Goal: Task Accomplishment & Management: Use online tool/utility

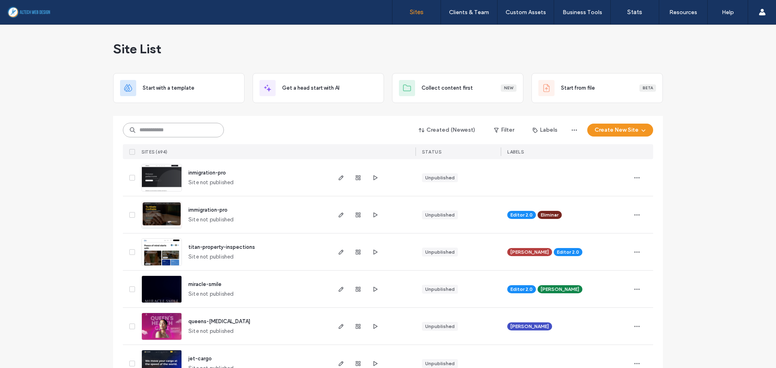
click at [195, 129] on input at bounding box center [173, 130] width 101 height 15
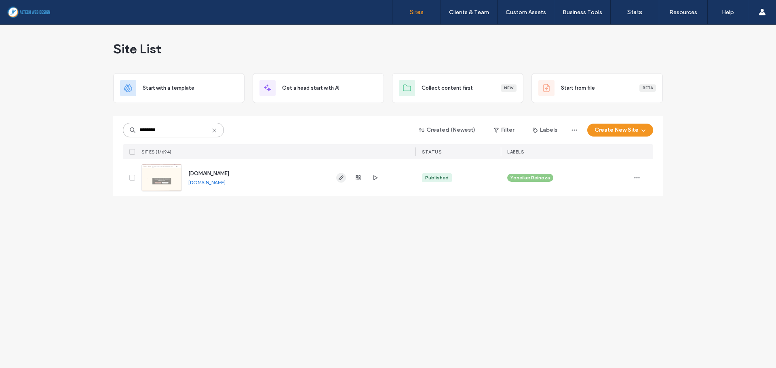
type input "********"
click at [341, 177] on icon "button" at bounding box center [341, 178] width 6 height 6
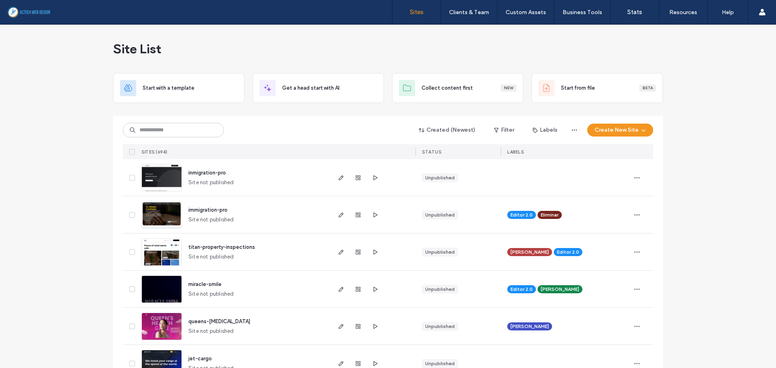
click at [170, 137] on input at bounding box center [173, 130] width 101 height 15
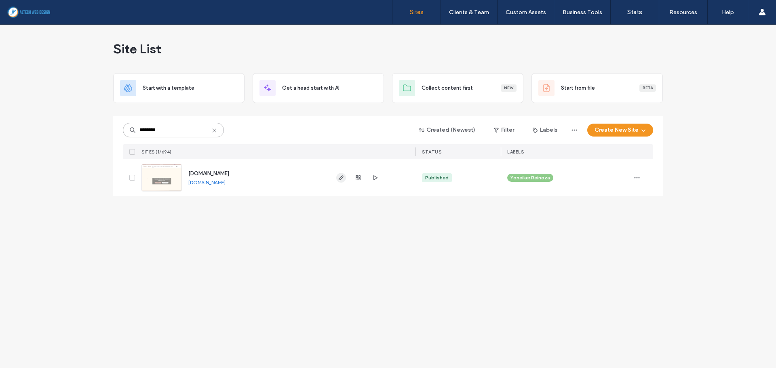
type input "********"
click at [339, 178] on icon "button" at bounding box center [341, 178] width 6 height 6
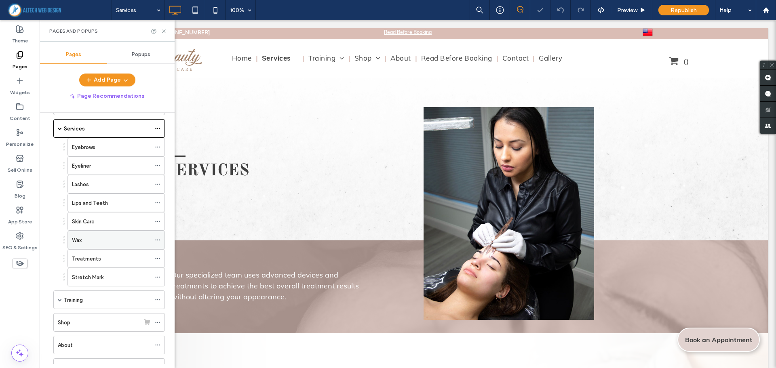
scroll to position [121, 0]
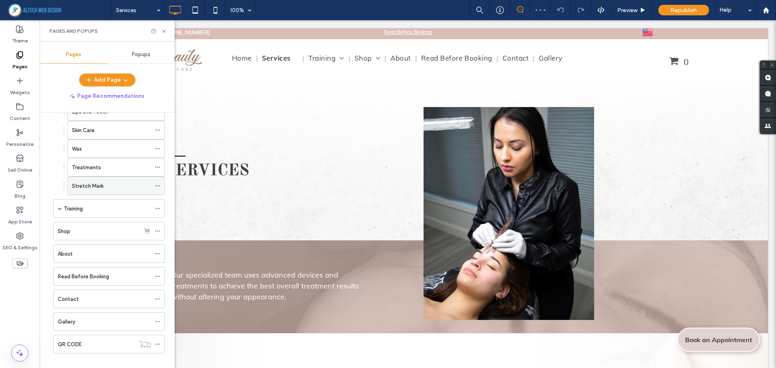
click at [95, 186] on label "Stretch Mark" at bounding box center [88, 186] width 32 height 14
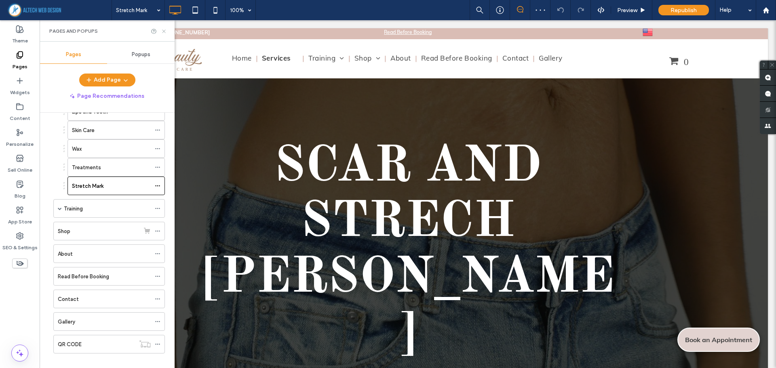
click at [164, 32] on use at bounding box center [163, 30] width 3 height 3
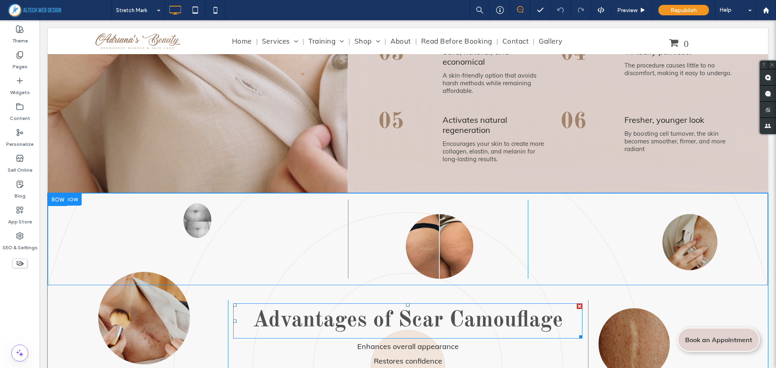
scroll to position [2303, 0]
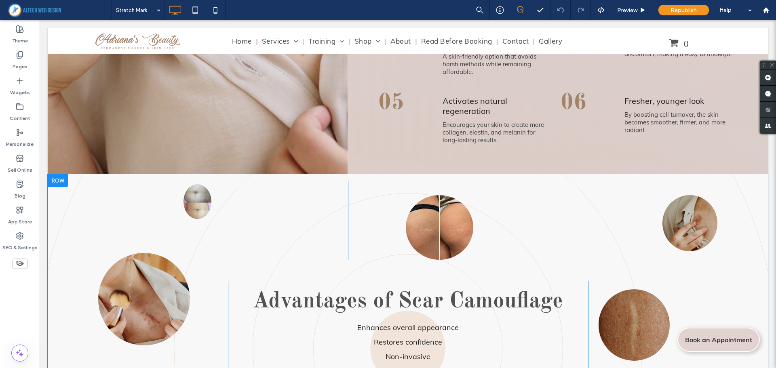
click at [53, 174] on div at bounding box center [58, 180] width 20 height 13
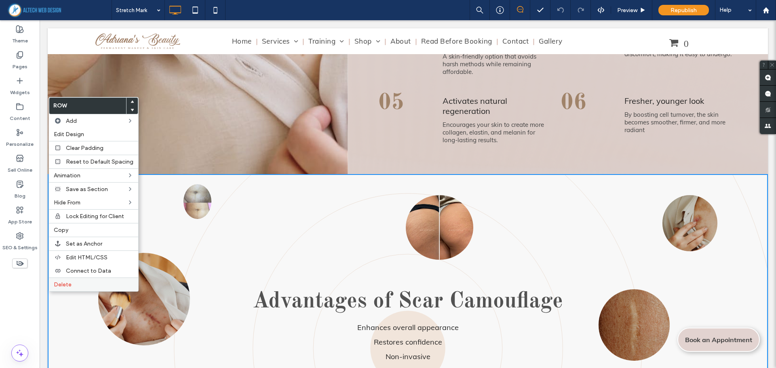
click at [78, 284] on label "Delete" at bounding box center [94, 284] width 80 height 7
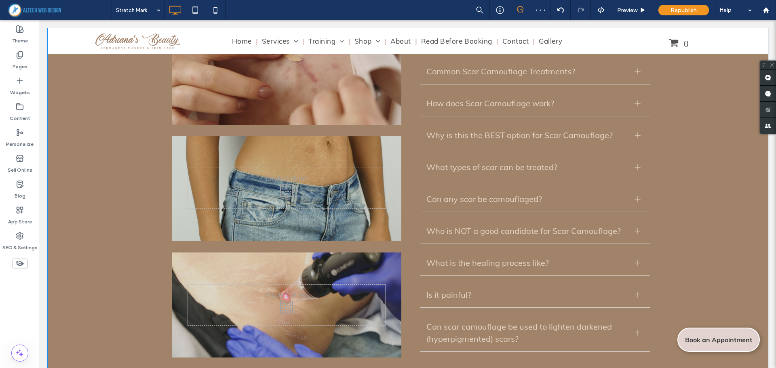
scroll to position [2586, 0]
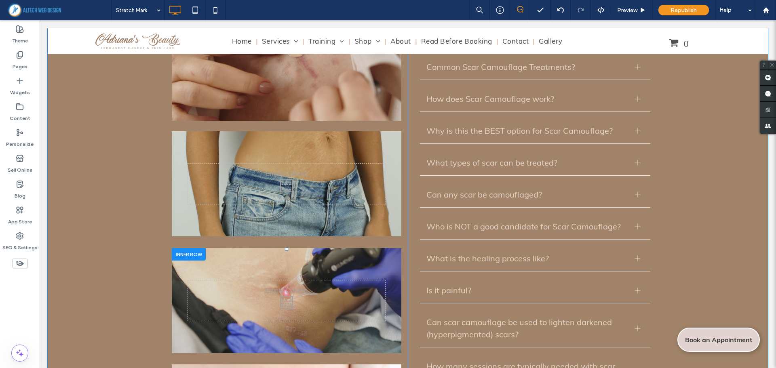
click at [192, 248] on div at bounding box center [189, 254] width 34 height 13
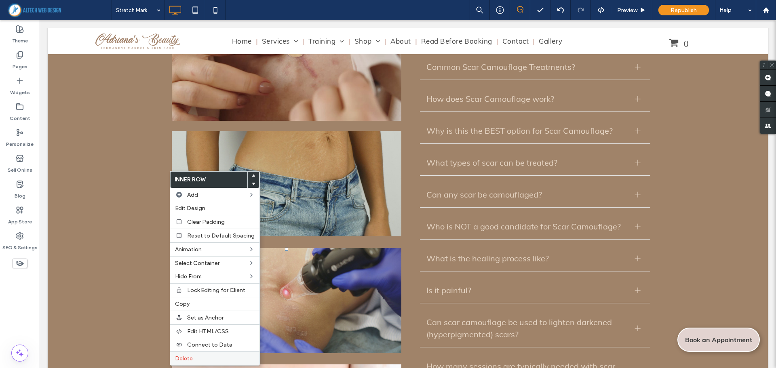
click at [195, 356] on label "Delete" at bounding box center [215, 358] width 80 height 7
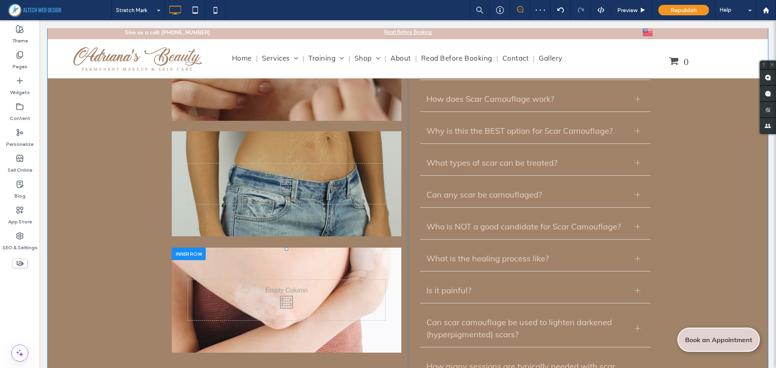
click at [389, 262] on div "Click To Paste" at bounding box center [287, 300] width 230 height 105
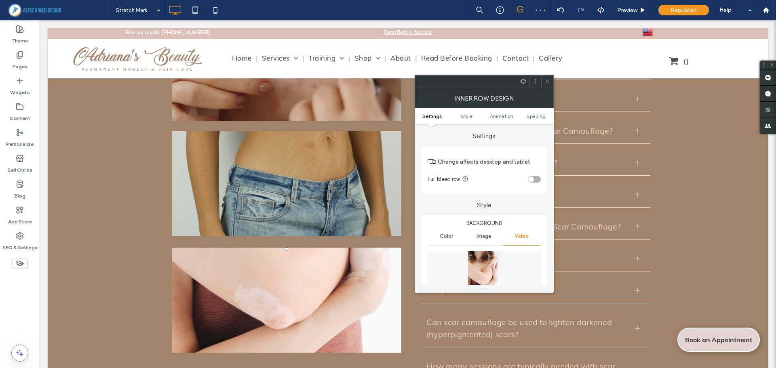
click at [547, 83] on icon at bounding box center [547, 81] width 6 height 6
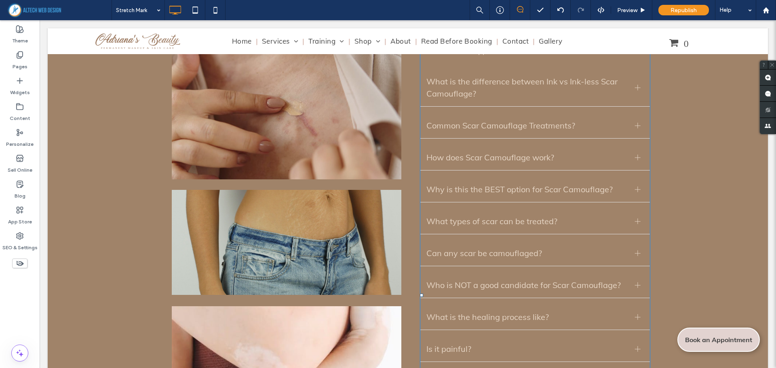
scroll to position [2546, 0]
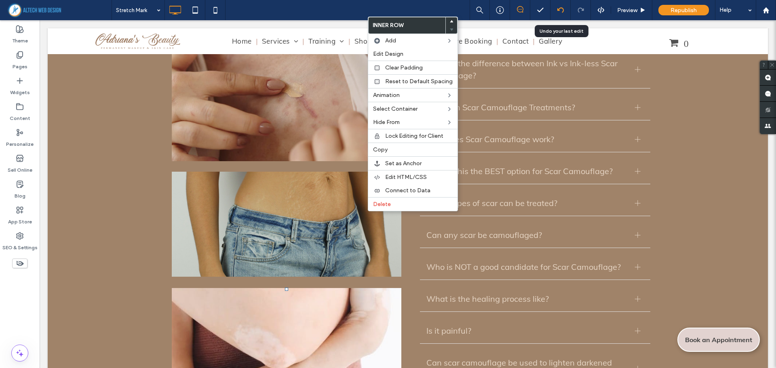
click at [561, 9] on icon at bounding box center [560, 10] width 6 height 6
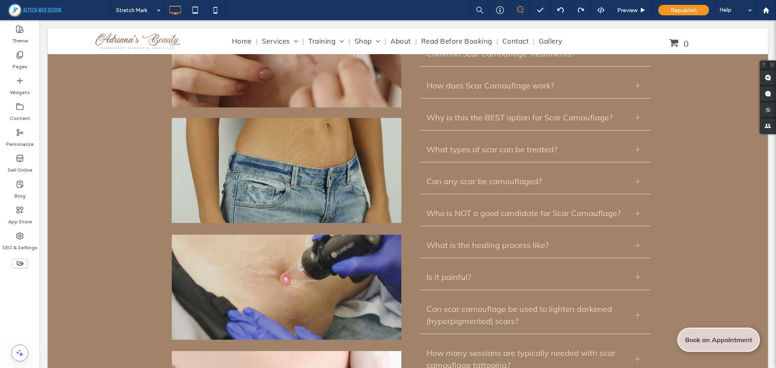
scroll to position [2627, 0]
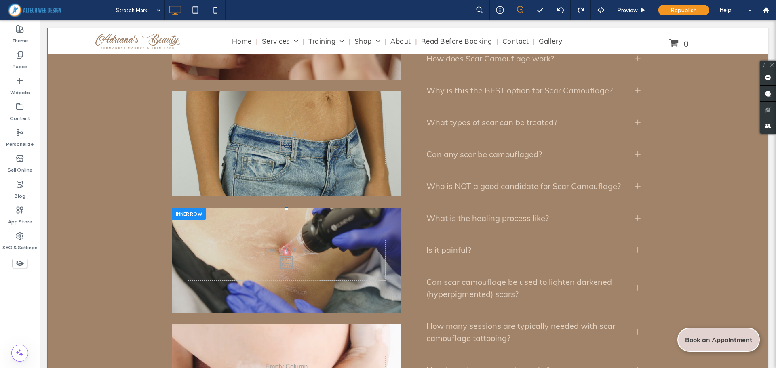
click at [227, 208] on div "Click To Paste" at bounding box center [287, 260] width 230 height 105
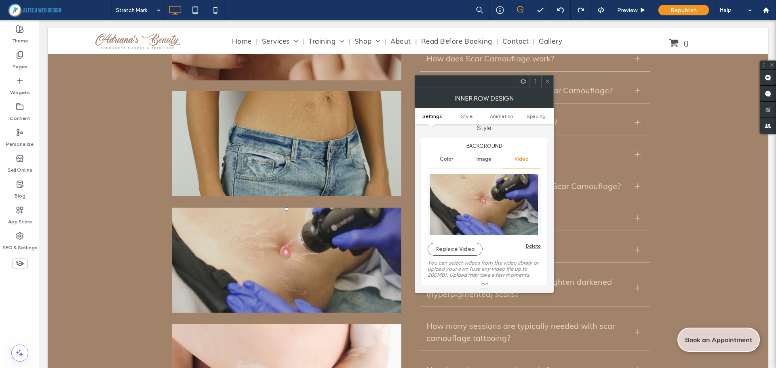
scroll to position [81, 0]
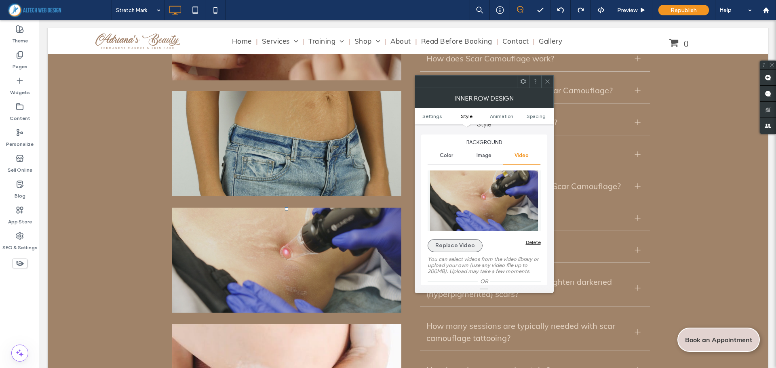
click at [450, 247] on button "Replace Video" at bounding box center [455, 245] width 55 height 13
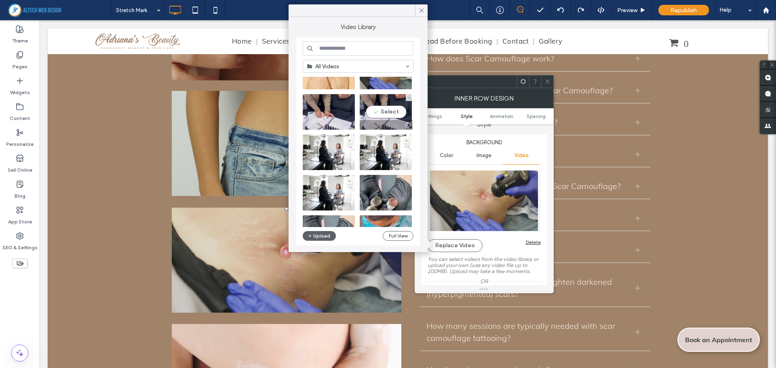
scroll to position [121, 0]
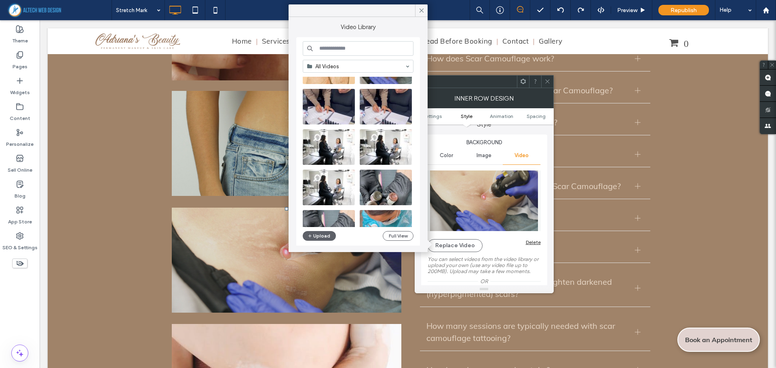
click at [360, 48] on input at bounding box center [358, 48] width 111 height 15
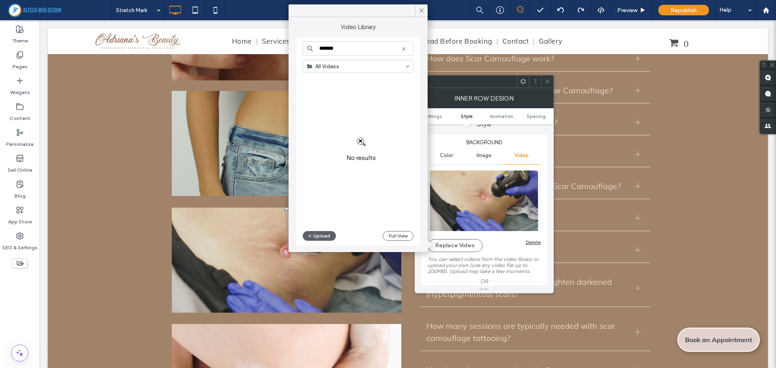
drag, startPoint x: 352, startPoint y: 48, endPoint x: 310, endPoint y: 51, distance: 42.1
click at [310, 51] on div "*******" at bounding box center [358, 48] width 111 height 15
type input "******"
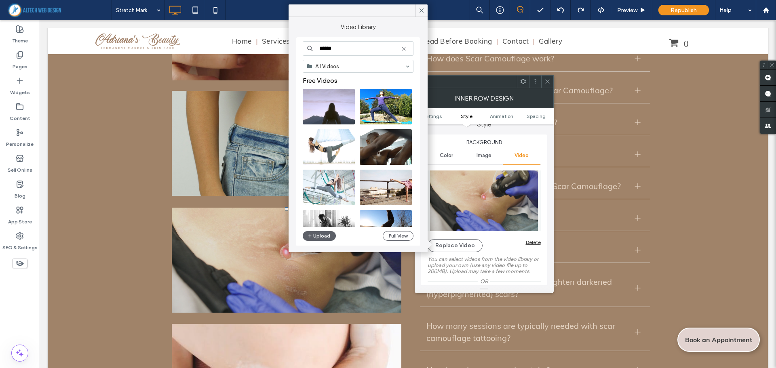
drag, startPoint x: 332, startPoint y: 50, endPoint x: 314, endPoint y: 50, distance: 17.8
click at [314, 50] on input "******" at bounding box center [358, 48] width 111 height 15
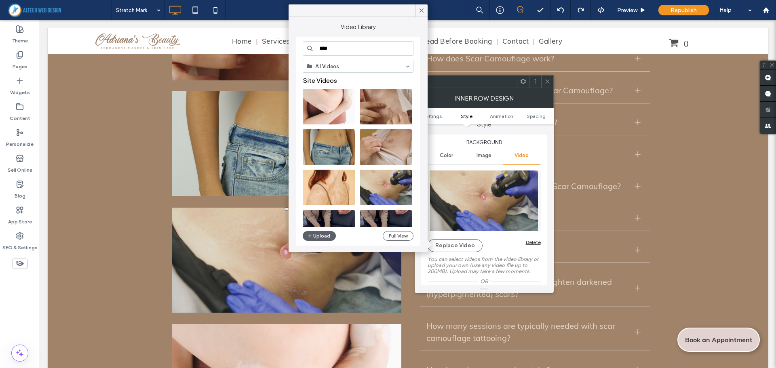
type input "****"
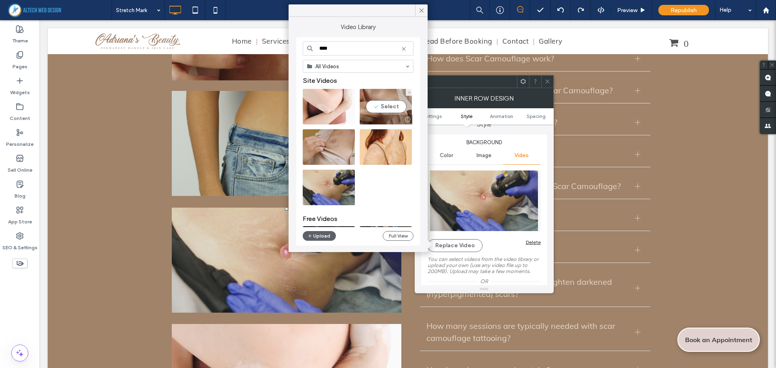
click at [391, 102] on video at bounding box center [386, 107] width 52 height 36
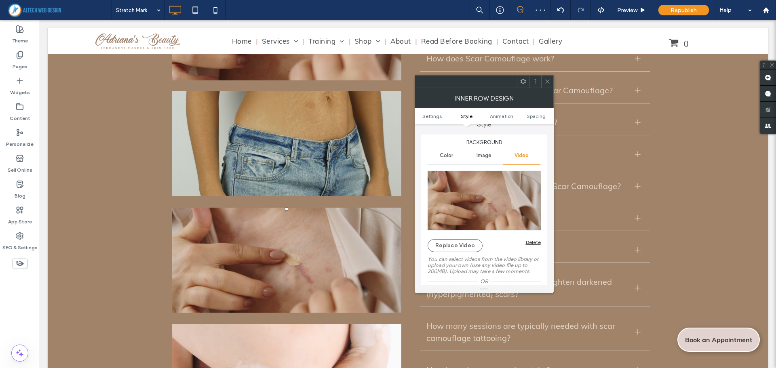
click at [546, 81] on icon at bounding box center [547, 81] width 6 height 6
